Goal: Task Accomplishment & Management: Use online tool/utility

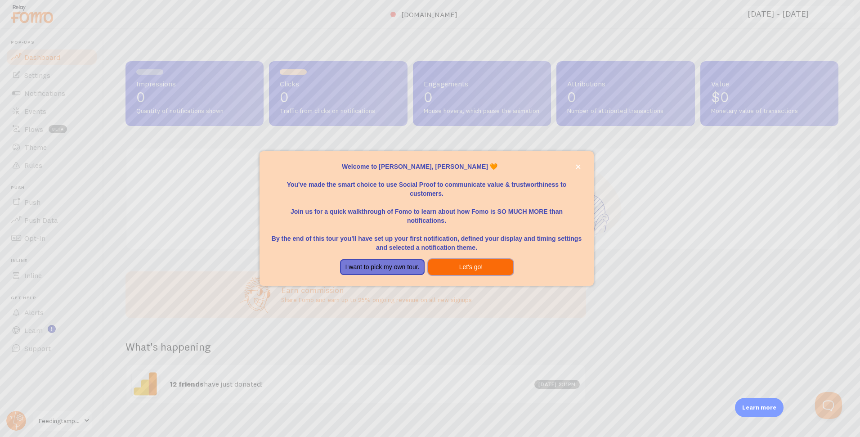
click at [484, 265] on button "Let's go!" at bounding box center [470, 267] width 85 height 16
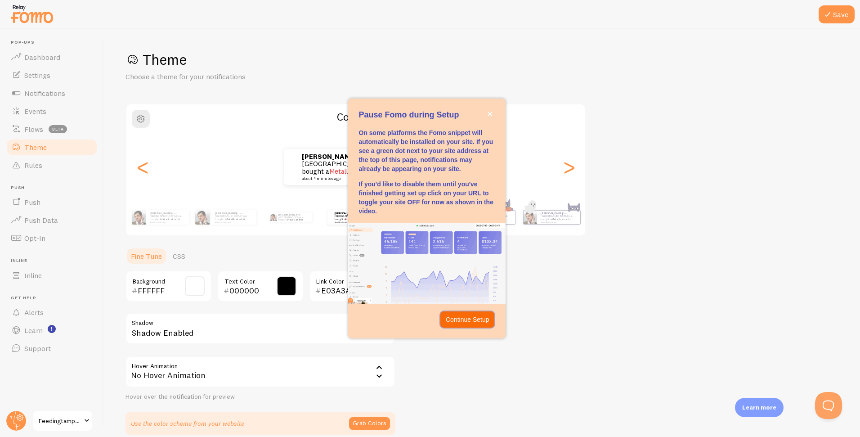
click at [470, 318] on p "Continue Setup" at bounding box center [468, 319] width 44 height 9
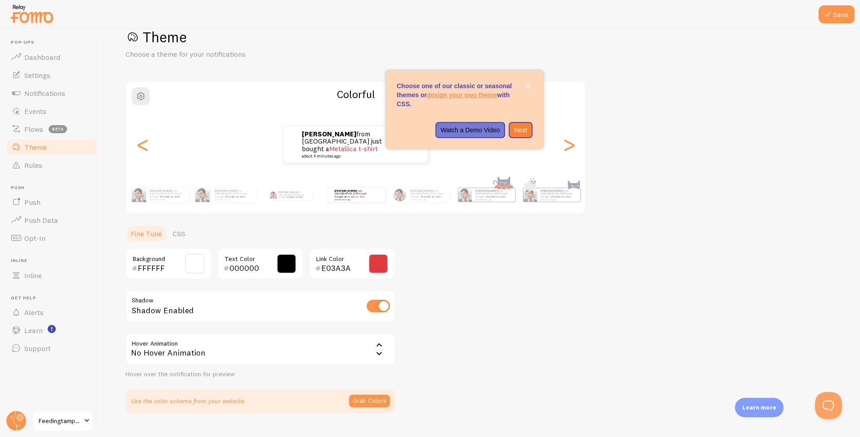
scroll to position [23, 0]
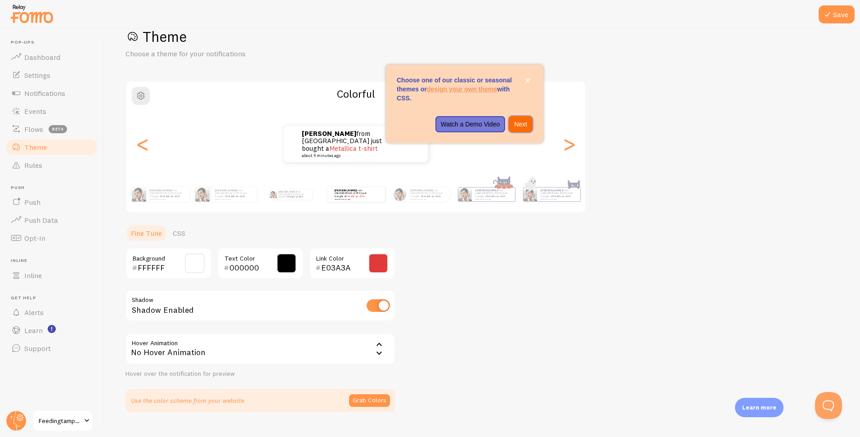
click at [524, 125] on p "Next" at bounding box center [520, 124] width 13 height 9
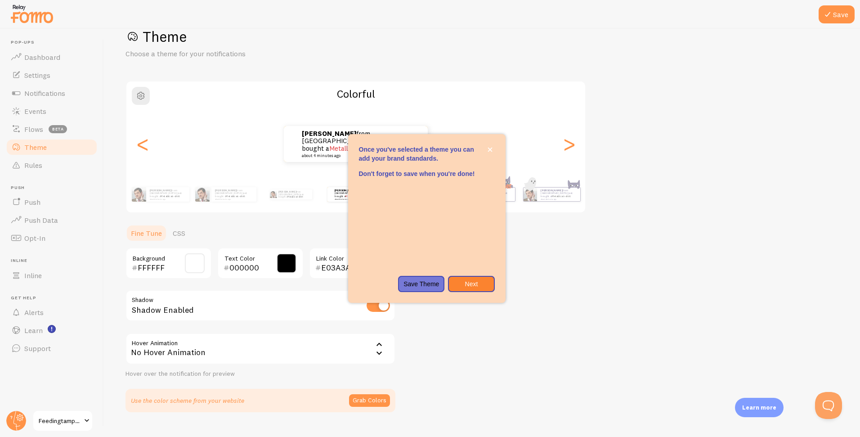
scroll to position [27, 0]
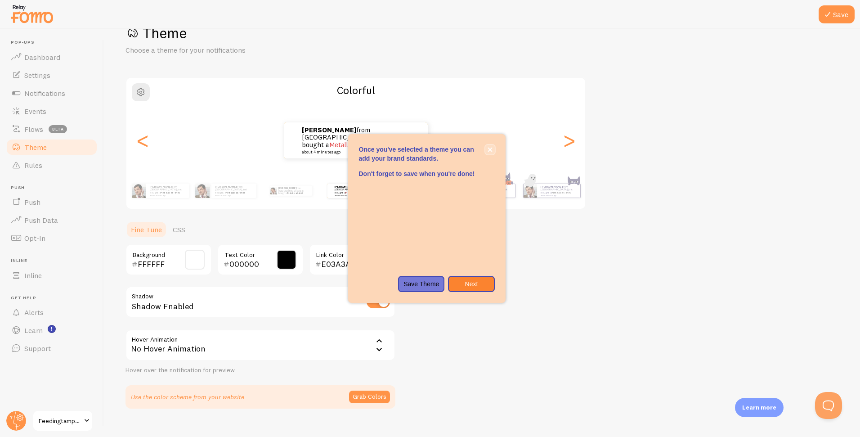
click at [491, 149] on icon "close," at bounding box center [490, 149] width 5 height 5
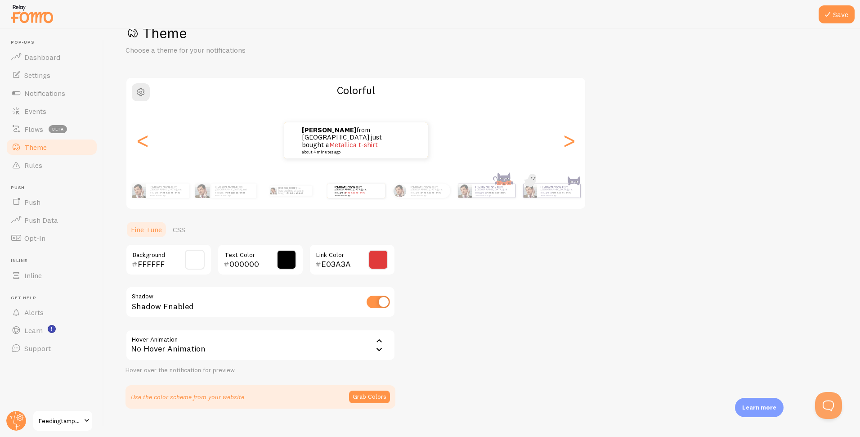
click at [491, 149] on div "[PERSON_NAME] from [GEOGRAPHIC_DATA] just bought a Metallica t-shirt about 4 mi…" at bounding box center [355, 140] width 459 height 36
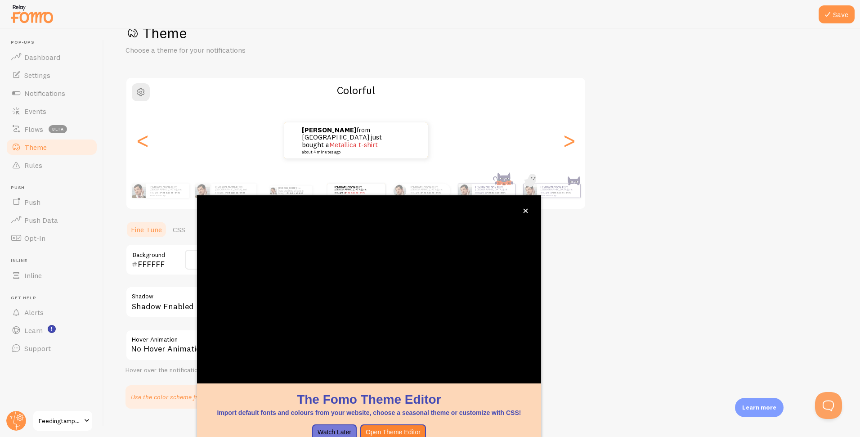
drag, startPoint x: 631, startPoint y: 233, endPoint x: 592, endPoint y: 228, distance: 39.4
click at [630, 232] on div "Theme Choose a theme for your notifications Colorful [PERSON_NAME] from [GEOGRA…" at bounding box center [481, 216] width 713 height 385
drag, startPoint x: 525, startPoint y: 210, endPoint x: 541, endPoint y: 213, distance: 15.5
click at [525, 210] on icon "close," at bounding box center [525, 211] width 4 height 4
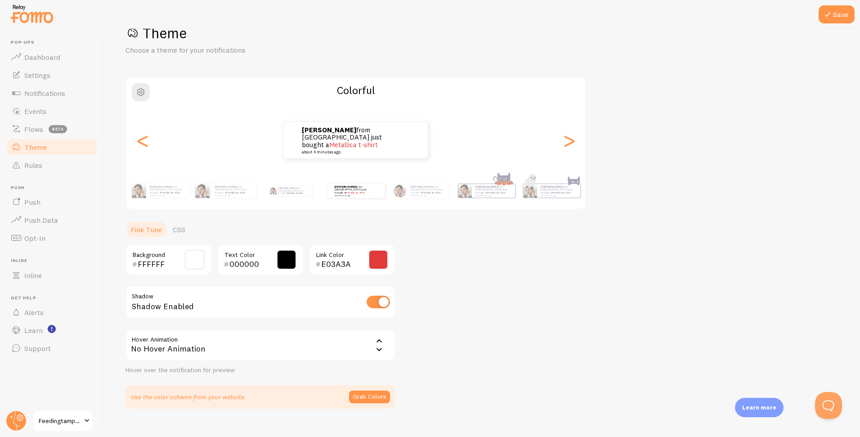
click at [479, 264] on div "Theme Choose a theme for your notifications Colorful [PERSON_NAME] from [GEOGRA…" at bounding box center [481, 216] width 713 height 385
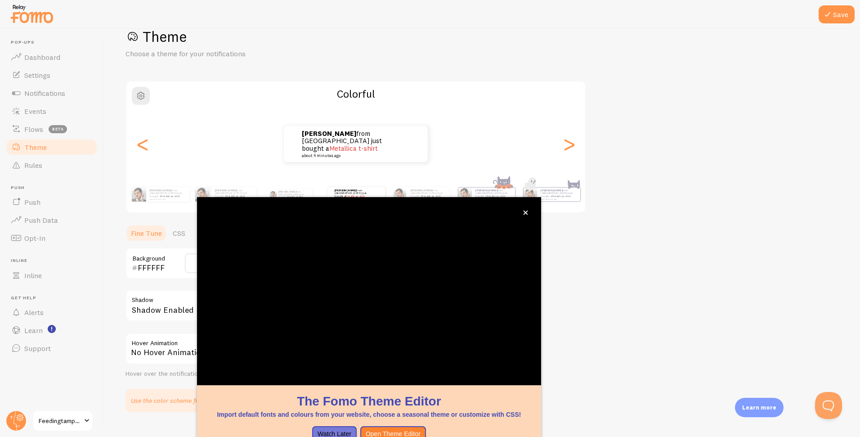
scroll to position [23, 0]
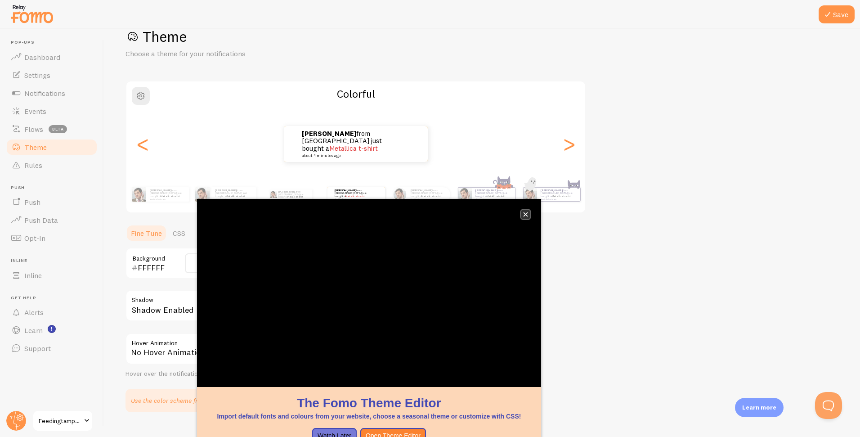
drag, startPoint x: 524, startPoint y: 214, endPoint x: 668, endPoint y: 157, distance: 155.4
click at [524, 214] on icon "close," at bounding box center [525, 214] width 5 height 5
